Goal: Find specific page/section: Find specific page/section

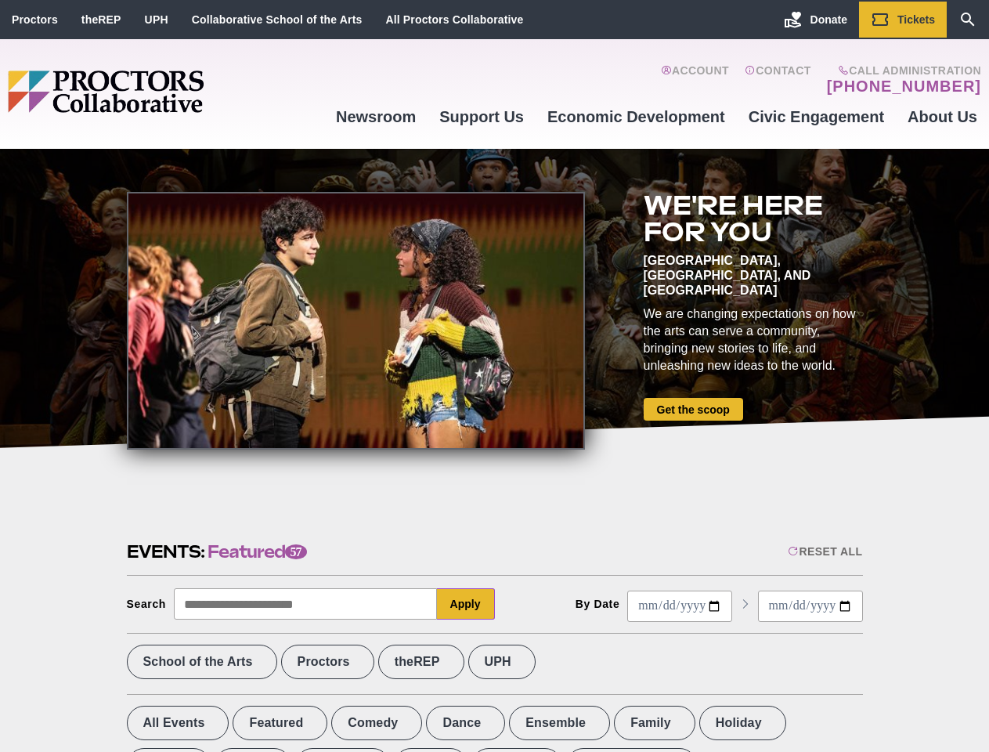
click at [494, 376] on div at bounding box center [356, 321] width 458 height 258
click at [824, 551] on div "Reset All" at bounding box center [825, 551] width 74 height 13
click at [466, 604] on button "Apply" at bounding box center [466, 603] width 58 height 31
